Goal: Task Accomplishment & Management: Manage account settings

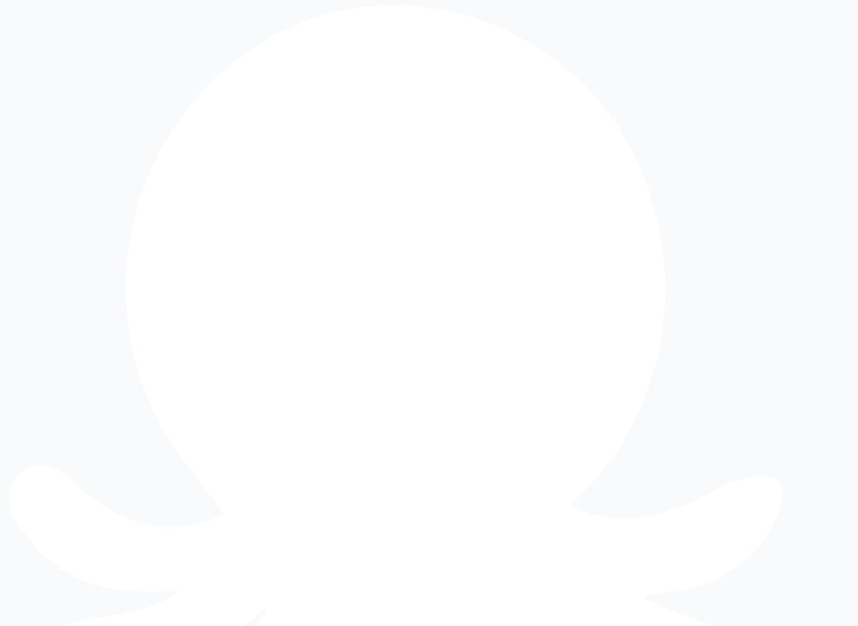
type input "**********"
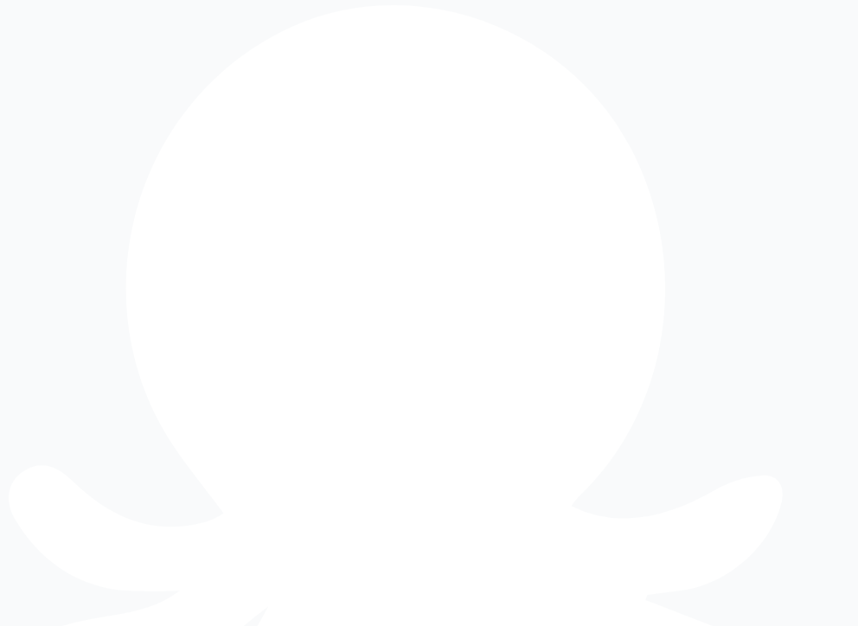
type input "**********"
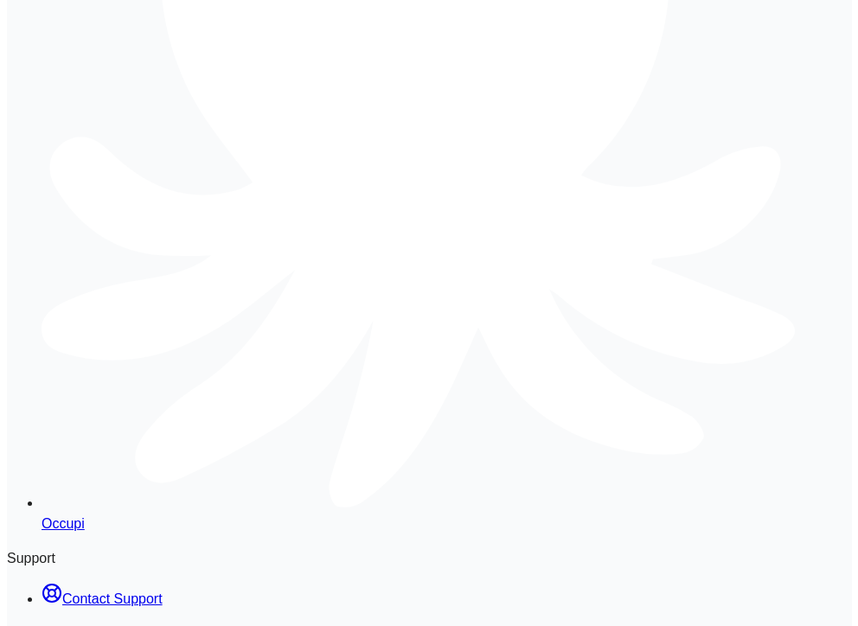
scroll to position [323, 0]
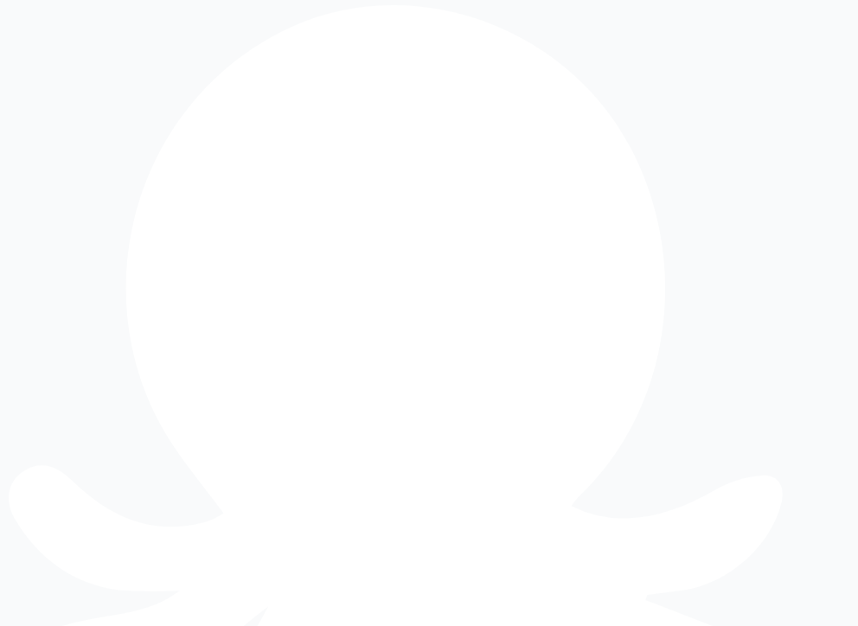
type input "**********"
